Goal: Find specific page/section: Find specific page/section

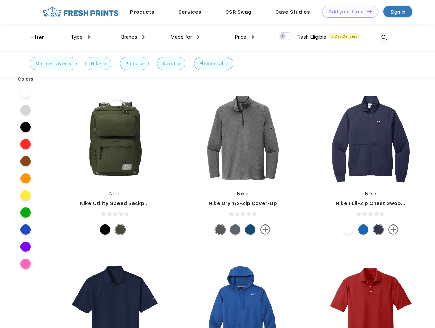
click at [348, 12] on link "Add your Logo Design Tool" at bounding box center [350, 12] width 56 height 12
click at [0, 0] on div "Design Tool" at bounding box center [0, 0] width 0 height 0
click at [367, 11] on link "Add your Logo Design Tool" at bounding box center [350, 12] width 56 height 12
click at [33, 37] on div "Filter" at bounding box center [37, 37] width 14 height 8
click at [81, 37] on span "Type" at bounding box center [77, 37] width 12 height 6
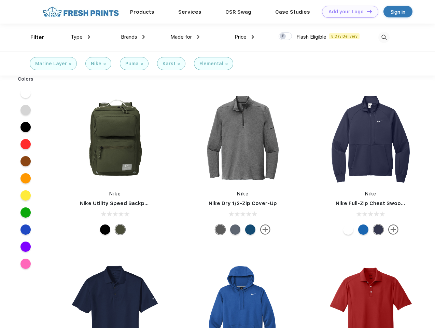
click at [133, 37] on span "Brands" at bounding box center [129, 37] width 16 height 6
click at [185, 37] on span "Made for" at bounding box center [181, 37] width 22 height 6
click at [245, 37] on span "Price" at bounding box center [241, 37] width 12 height 6
click at [286, 37] on div at bounding box center [285, 36] width 13 height 8
click at [283, 37] on input "checkbox" at bounding box center [281, 34] width 4 height 4
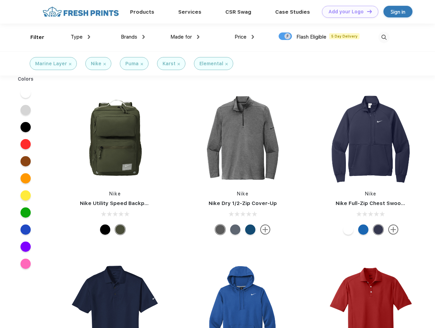
checkbox input "true"
